Goal: Check status

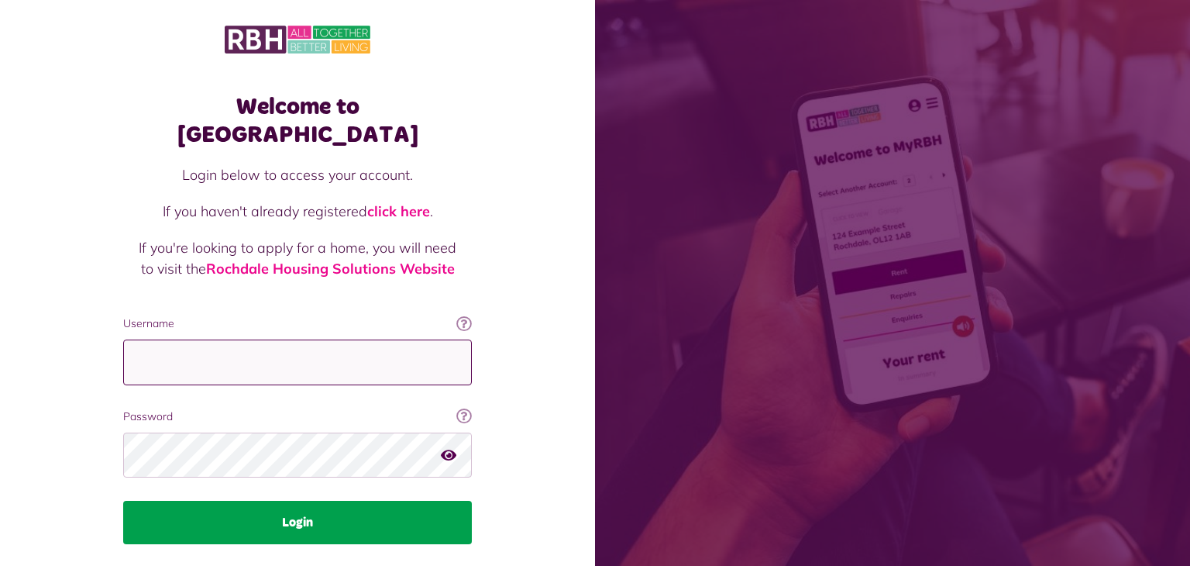
type input "**********"
click at [288, 501] on button "Login" at bounding box center [297, 522] width 349 height 43
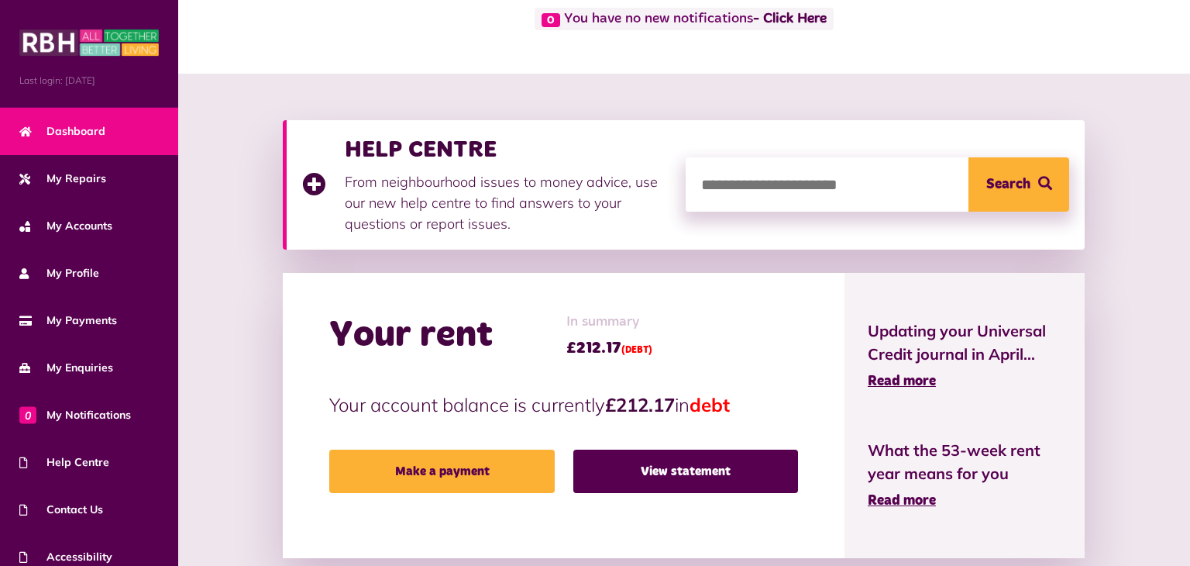
scroll to position [142, 0]
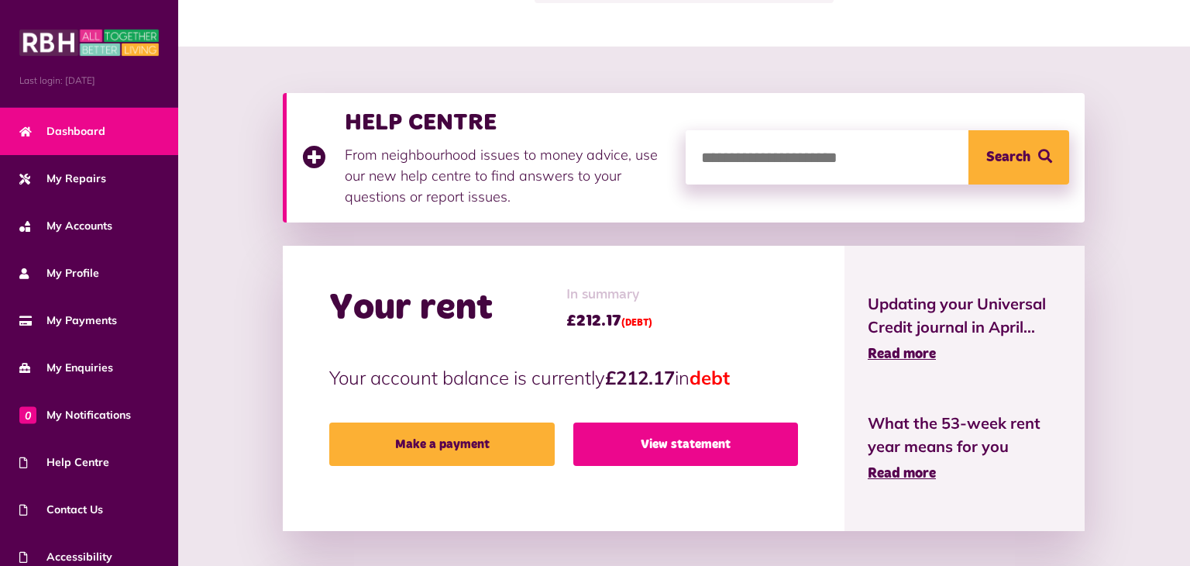
click at [667, 438] on link "View statement" at bounding box center [685, 443] width 225 height 43
